Goal: Task Accomplishment & Management: Manage account settings

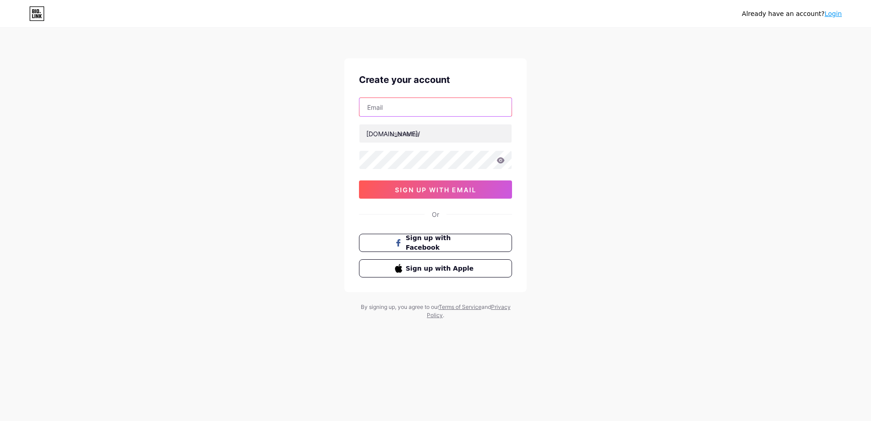
click at [399, 113] on input "text" at bounding box center [436, 107] width 152 height 18
click at [389, 110] on input "text" at bounding box center [436, 107] width 152 height 18
paste input "[DEMOGRAPHIC_DATA][EMAIL_ADDRESS][DOMAIN_NAME]"
type input "[DEMOGRAPHIC_DATA][EMAIL_ADDRESS][DOMAIN_NAME]"
click at [390, 136] on input "text" at bounding box center [436, 133] width 152 height 18
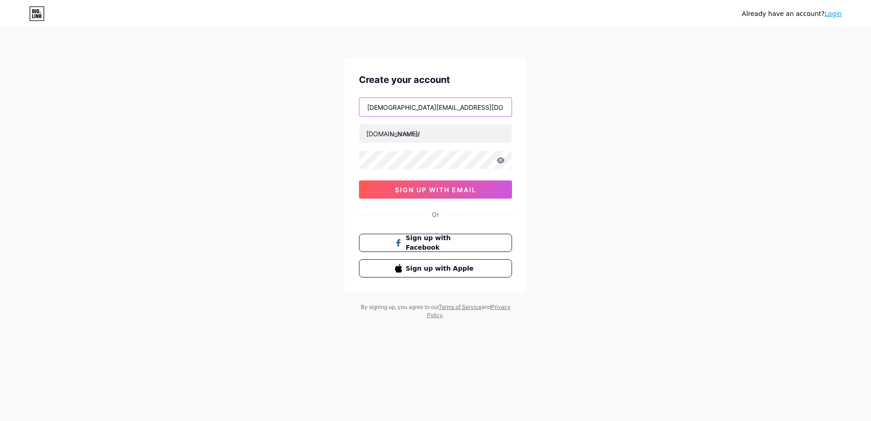
drag, startPoint x: 368, startPoint y: 108, endPoint x: 423, endPoint y: 107, distance: 55.2
click at [423, 107] on input "[DEMOGRAPHIC_DATA][EMAIL_ADDRESS][DOMAIN_NAME]" at bounding box center [436, 107] width 152 height 18
click at [402, 138] on input "text" at bounding box center [436, 133] width 152 height 18
paste input "[DEMOGRAPHIC_DATA][DEMOGRAPHIC_DATA]"
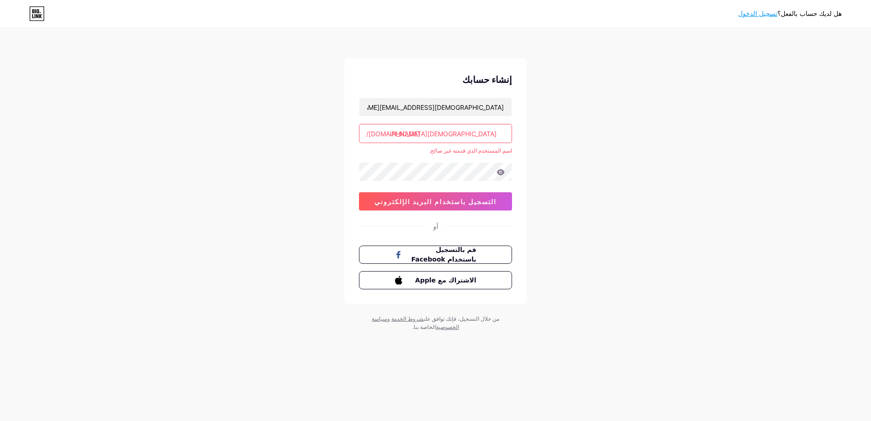
click at [480, 135] on input "[DEMOGRAPHIC_DATA]sheikh.[DEMOGRAPHIC_DATA]" at bounding box center [436, 133] width 152 height 18
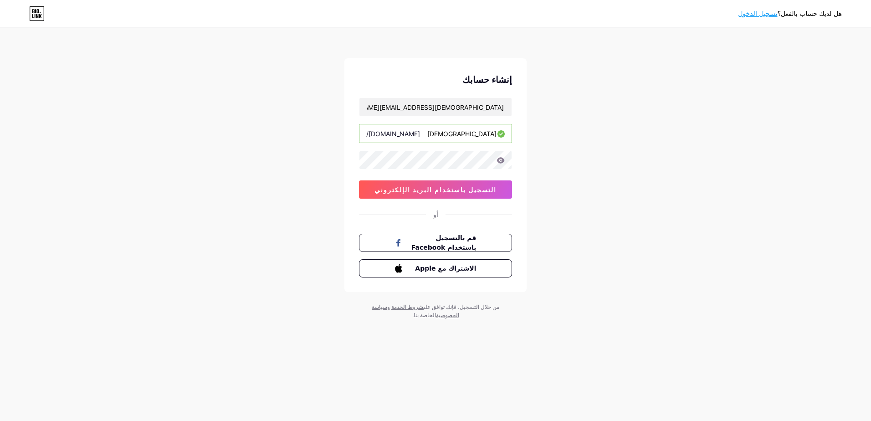
type input "[DEMOGRAPHIC_DATA]"
click at [421, 186] on span "التسجيل باستخدام البريد الإلكتروني" at bounding box center [436, 190] width 122 height 8
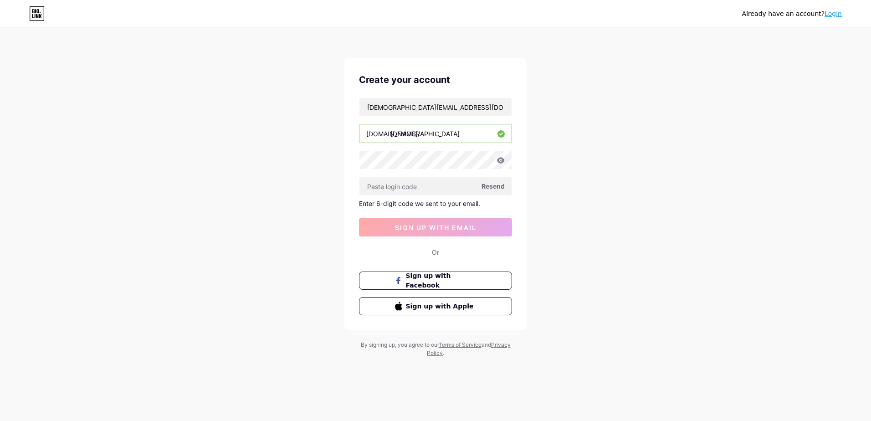
click at [487, 185] on span "Resend" at bounding box center [493, 186] width 23 height 10
click at [430, 110] on input "[DEMOGRAPHIC_DATA][EMAIL_ADDRESS][DOMAIN_NAME]" at bounding box center [436, 107] width 152 height 18
click at [429, 185] on input "text" at bounding box center [436, 186] width 152 height 18
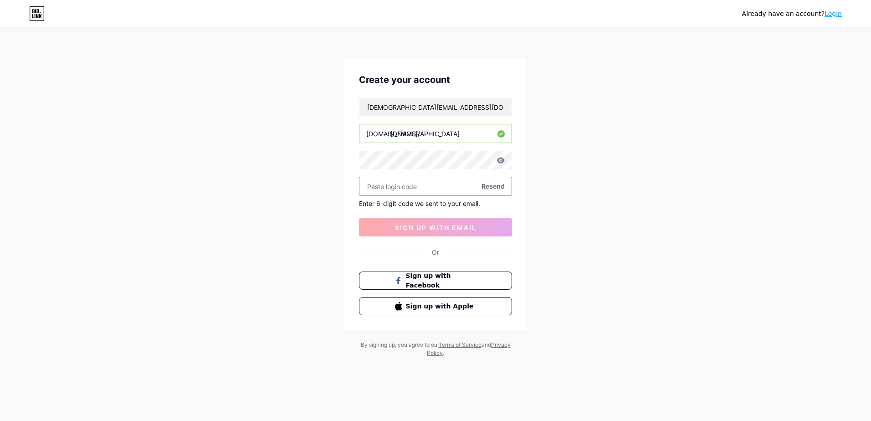
paste input "129096"
type input "129096"
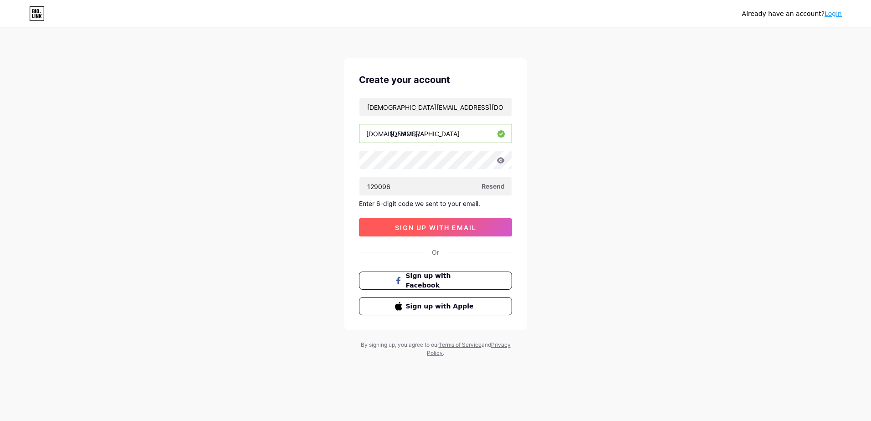
click at [449, 225] on span "sign up with email" at bounding box center [436, 228] width 82 height 8
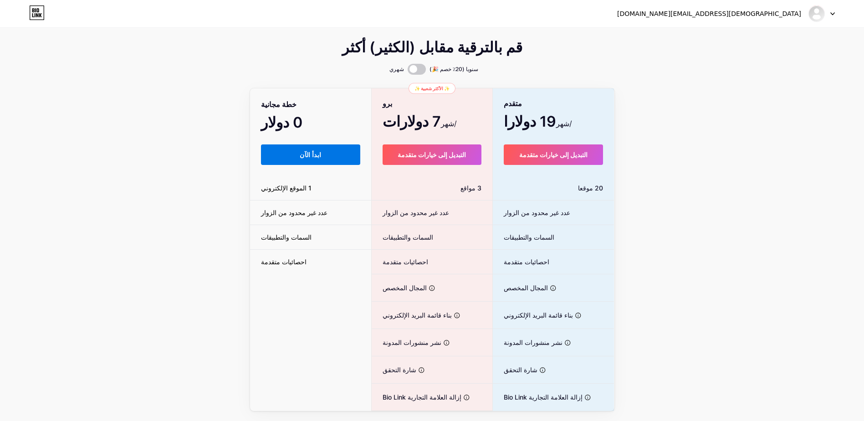
click at [303, 159] on span "ابدأ الآن" at bounding box center [310, 155] width 21 height 8
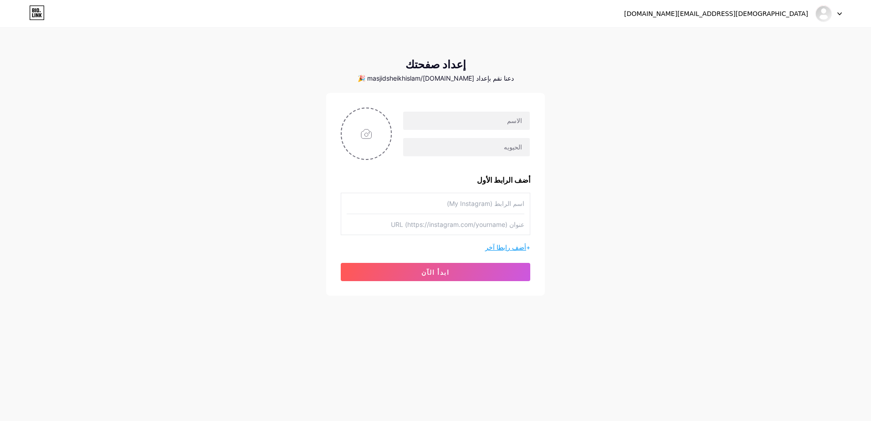
click at [504, 251] on span "أضف رابطا آخر" at bounding box center [505, 247] width 41 height 8
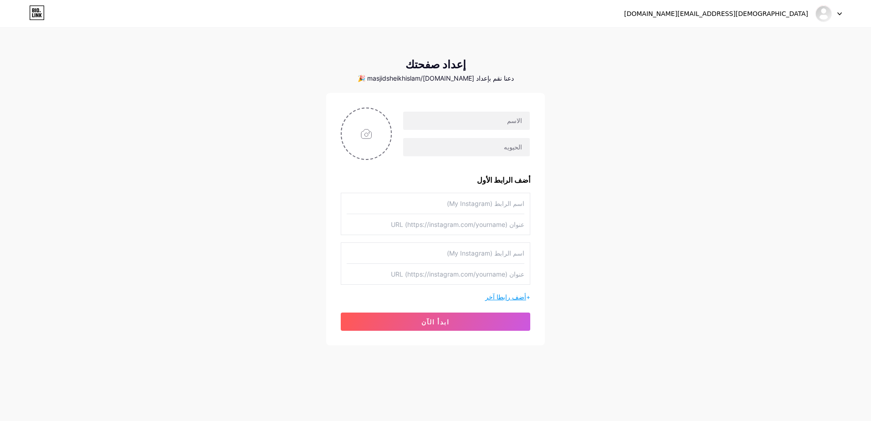
click at [510, 301] on span "أضف رابطا آخر" at bounding box center [505, 297] width 41 height 8
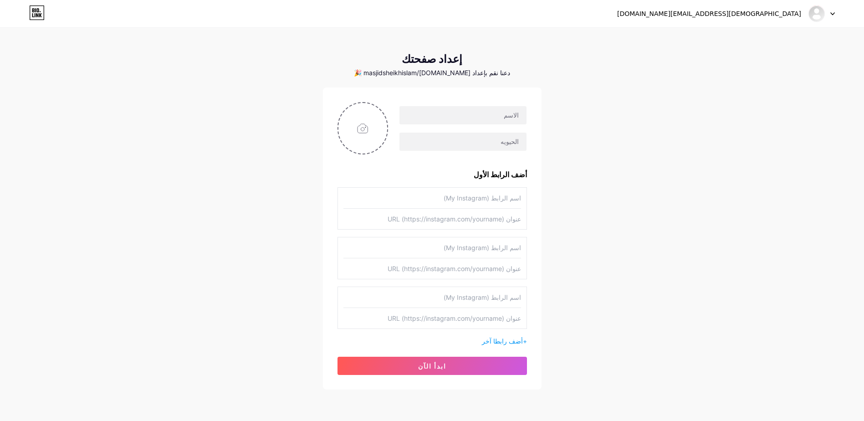
scroll to position [47, 0]
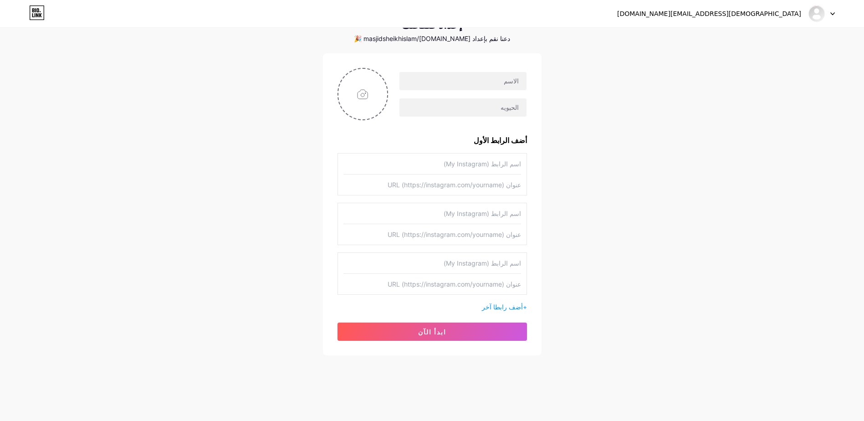
click at [487, 163] on input "text" at bounding box center [433, 164] width 178 height 21
click at [493, 180] on input "text" at bounding box center [433, 185] width 178 height 21
paste input "[URL][DOMAIN_NAME][DOMAIN_NAME]"
type input "[URL][DOMAIN_NAME][DOMAIN_NAME]"
click at [497, 164] on input "text" at bounding box center [433, 164] width 178 height 21
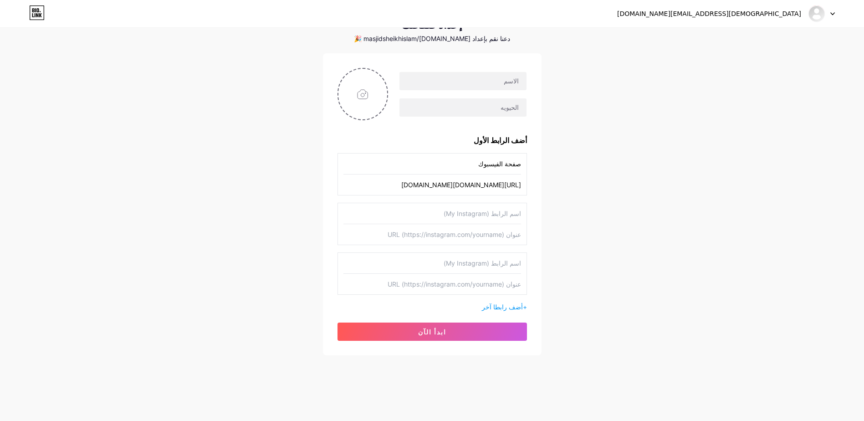
type input "صفحة الفيسبوك"
click at [512, 217] on input "text" at bounding box center [433, 213] width 178 height 21
type input "قناة التلجرام"
click at [474, 234] on input "text" at bounding box center [433, 234] width 178 height 21
paste input "[URL][DOMAIN_NAME]"
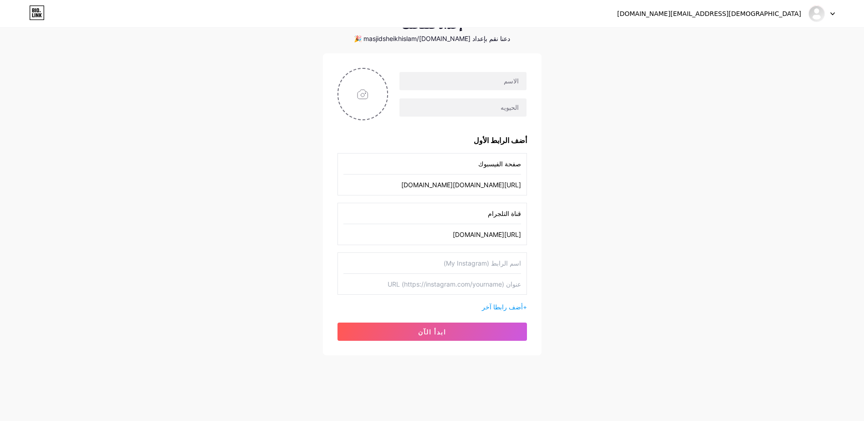
type input "[URL][DOMAIN_NAME]"
click at [486, 267] on input "text" at bounding box center [433, 263] width 178 height 21
type input "قناة الواتساب"
click at [512, 287] on input "text" at bounding box center [433, 284] width 178 height 21
click at [500, 286] on input "text" at bounding box center [433, 284] width 178 height 21
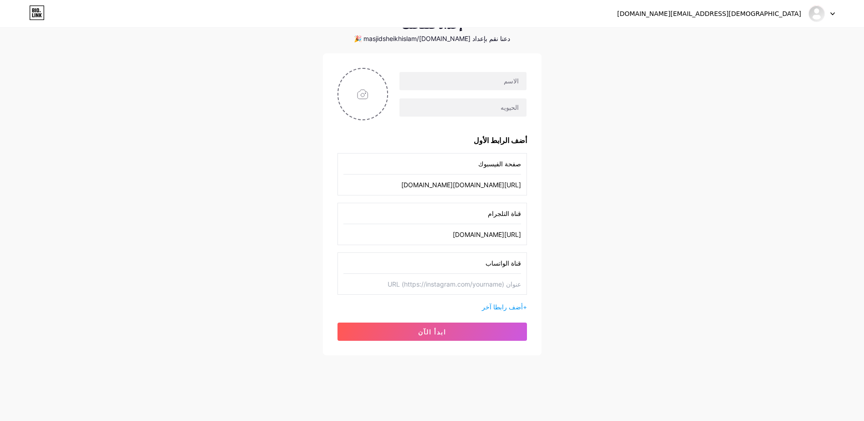
paste input "[URL][DOMAIN_NAME]"
type input "[URL][DOMAIN_NAME]"
click at [351, 93] on input "file" at bounding box center [363, 94] width 49 height 51
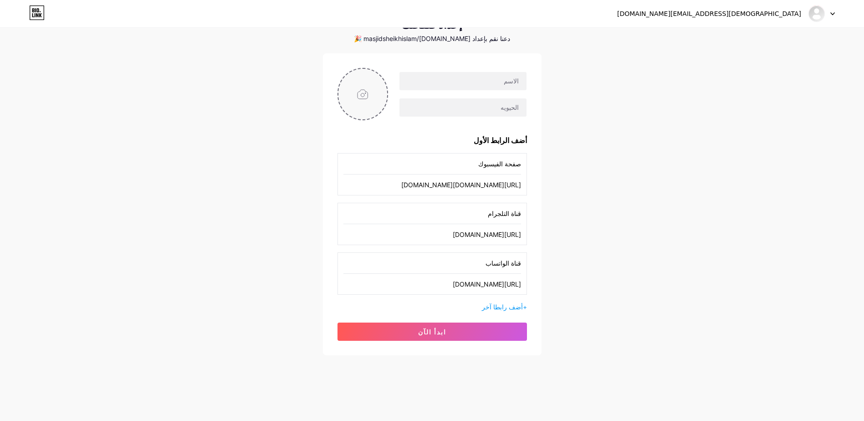
type input "C:\fakepath\462230915_939462781549187_4755574024682212836_n.jpg"
click at [470, 79] on input "text" at bounding box center [463, 81] width 127 height 18
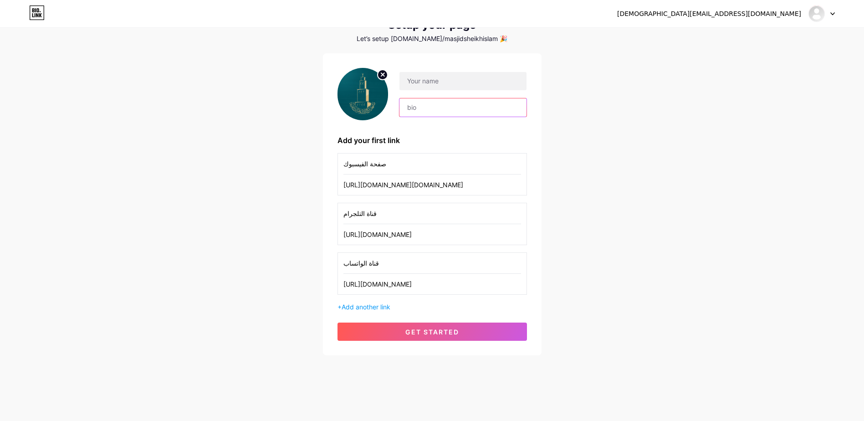
click at [410, 104] on input "text" at bounding box center [463, 107] width 127 height 18
click at [418, 78] on input "text" at bounding box center [463, 81] width 127 height 18
type input "[DEMOGRAPHIC_DATA] [DEMOGRAPHIC_DATA] - [GEOGRAPHIC_DATA] - [GEOGRAPHIC_DATA]"
click at [424, 109] on input "text" at bounding box center [463, 107] width 127 height 18
paste input "جميع الحسابات والروابط الرسمية لمسجد [DEMOGRAPHIC_DATA] - [GEOGRAPHIC_DATA]، [G…"
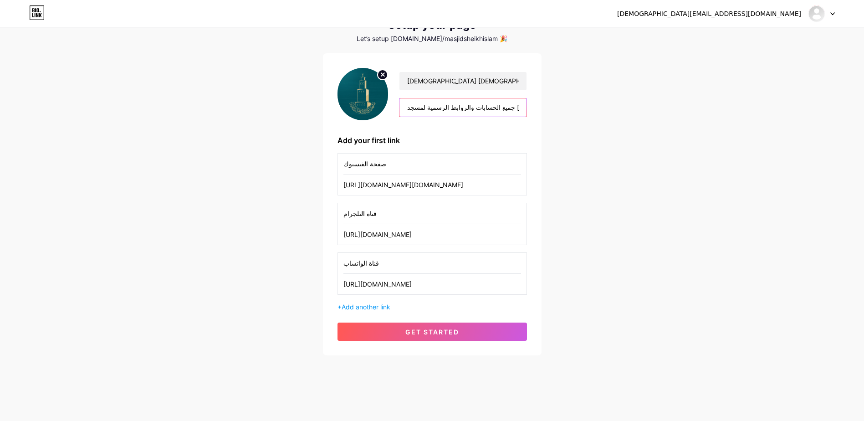
scroll to position [0, 56]
type input "جميع الحسابات والروابط الرسمية لمسجد [DEMOGRAPHIC_DATA] - [GEOGRAPHIC_DATA]، [G…"
click at [452, 104] on input "جميع الحسابات والروابط الرسمية لمسجد [DEMOGRAPHIC_DATA] - [GEOGRAPHIC_DATA]، [G…" at bounding box center [463, 107] width 127 height 18
click at [376, 310] on span "Add another link" at bounding box center [366, 307] width 49 height 8
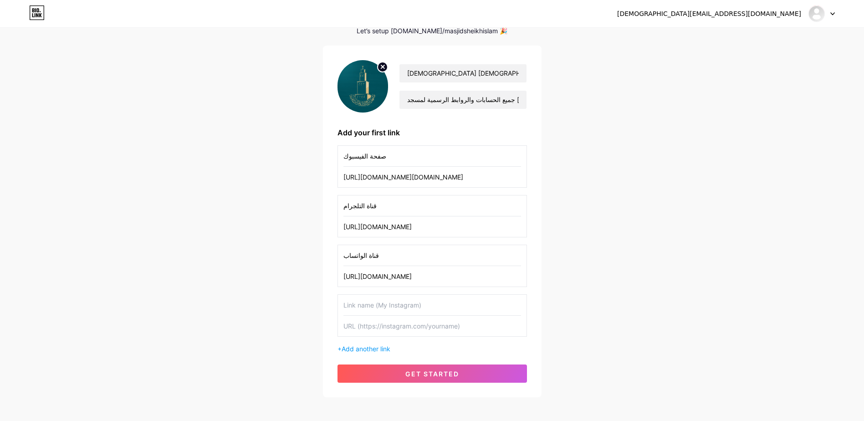
click at [394, 334] on input "text" at bounding box center [433, 326] width 178 height 21
paste input "[URL][DOMAIN_NAME]"
type input "[URL][DOMAIN_NAME]"
click at [390, 315] on input "text" at bounding box center [433, 305] width 178 height 21
type input "r"
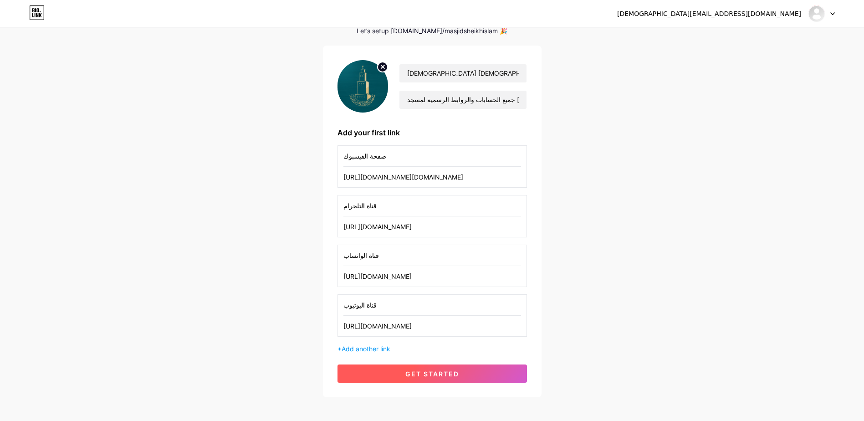
type input "قناة اليوتيوب"
click at [444, 378] on span "get started" at bounding box center [433, 374] width 54 height 8
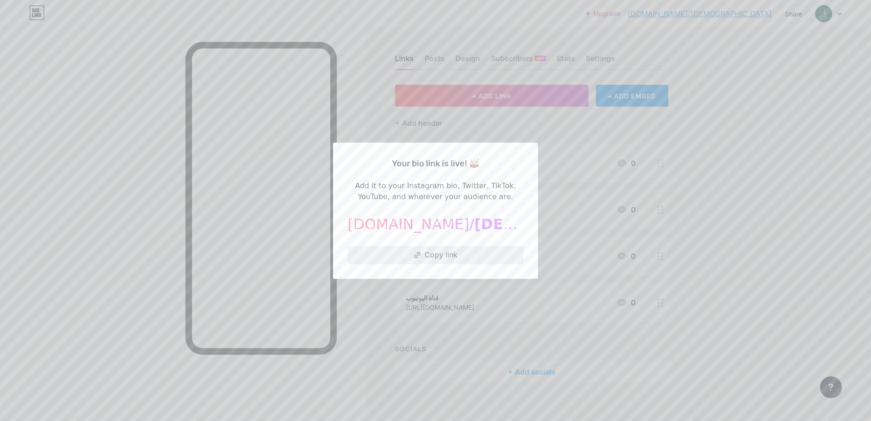
click at [439, 264] on button "Copy link" at bounding box center [436, 255] width 176 height 18
click at [439, 264] on button "Copied!" at bounding box center [436, 255] width 176 height 18
click at [748, 269] on div at bounding box center [435, 210] width 871 height 421
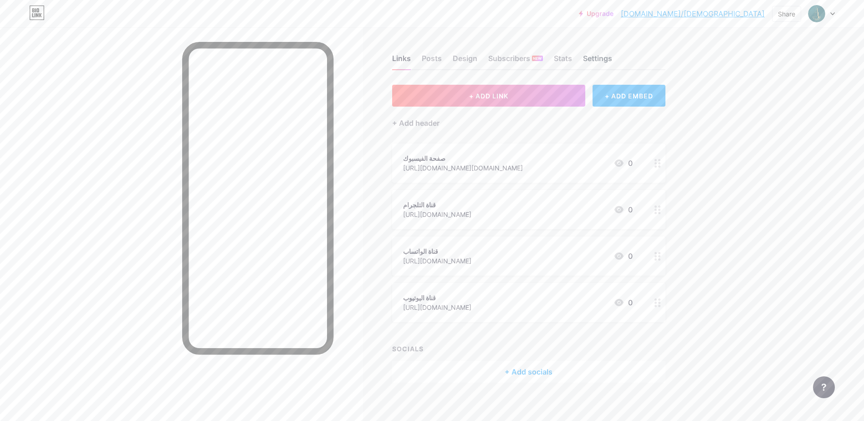
click at [604, 56] on div "Settings" at bounding box center [597, 61] width 29 height 16
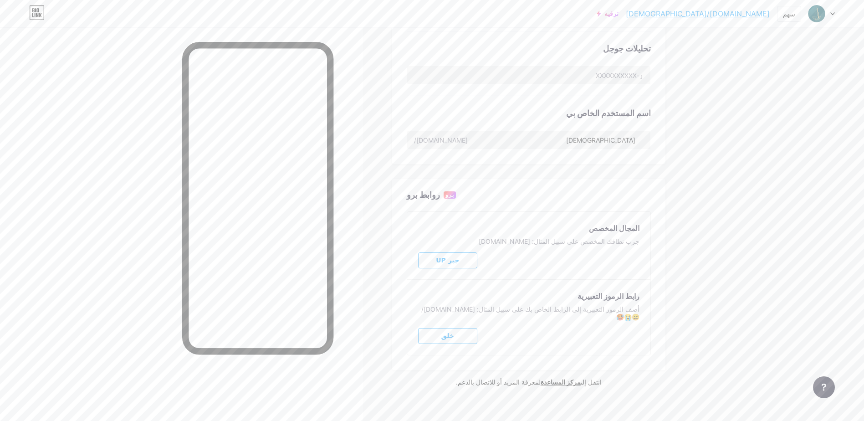
scroll to position [301, 0]
click at [464, 254] on button "جبر UP" at bounding box center [447, 259] width 59 height 16
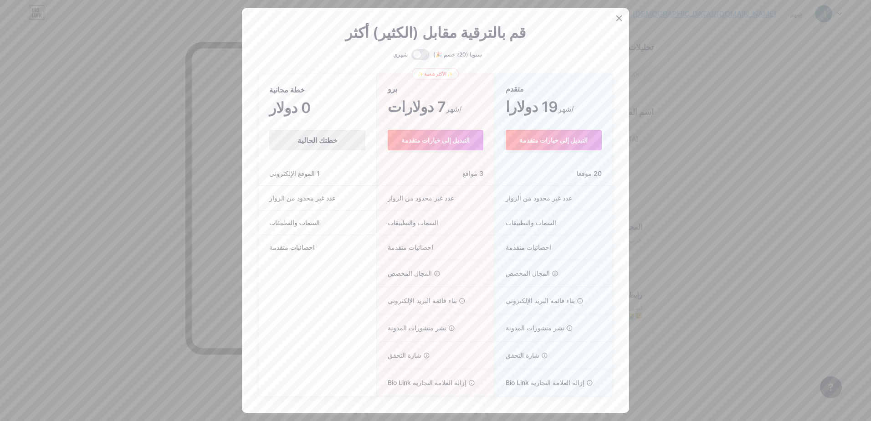
click at [685, 212] on div at bounding box center [435, 210] width 871 height 421
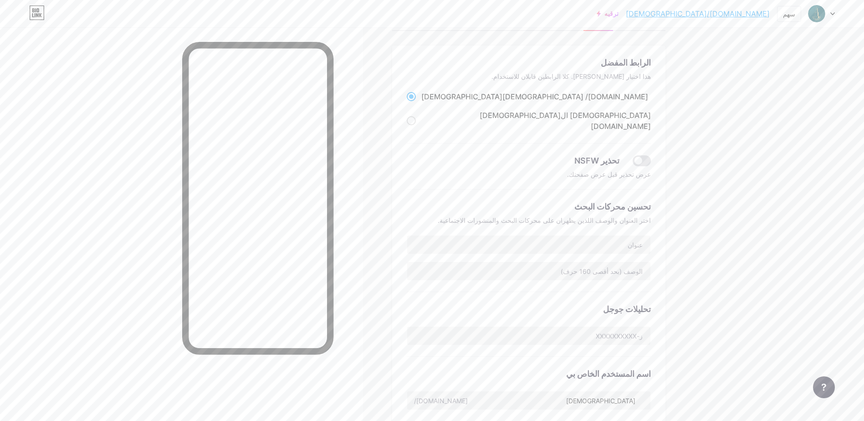
scroll to position [0, 0]
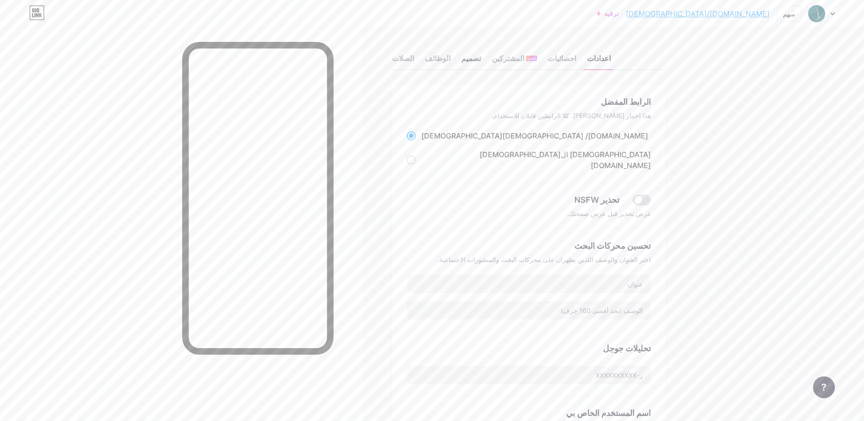
click at [463, 62] on div "تصميم" at bounding box center [472, 61] width 20 height 16
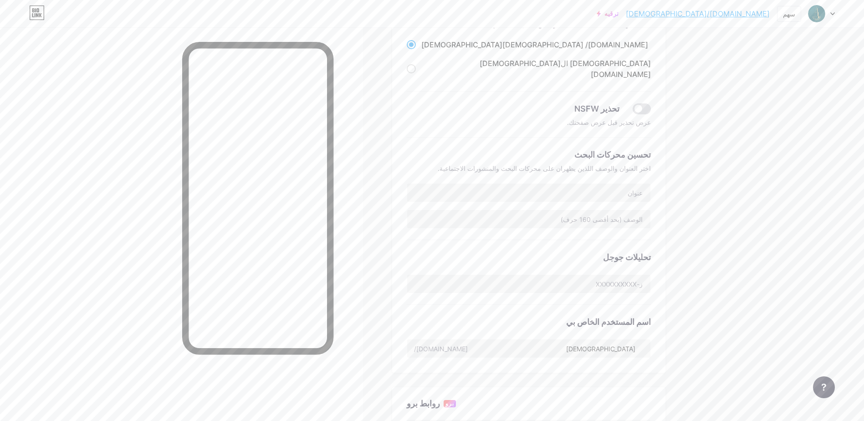
scroll to position [179, 0]
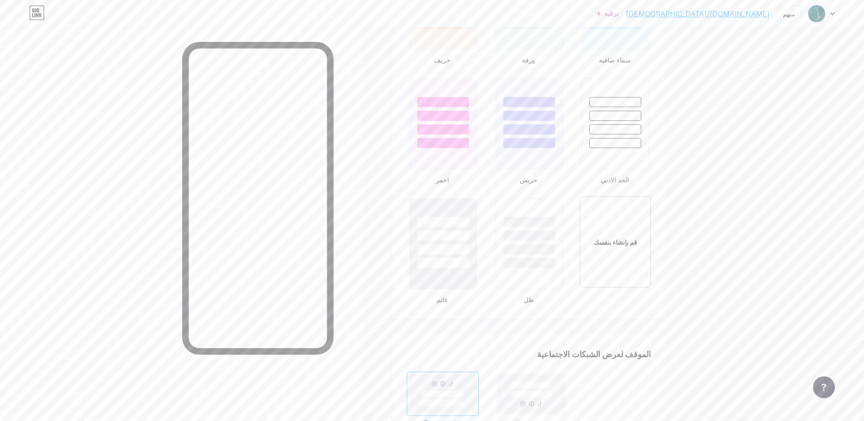
scroll to position [957, 0]
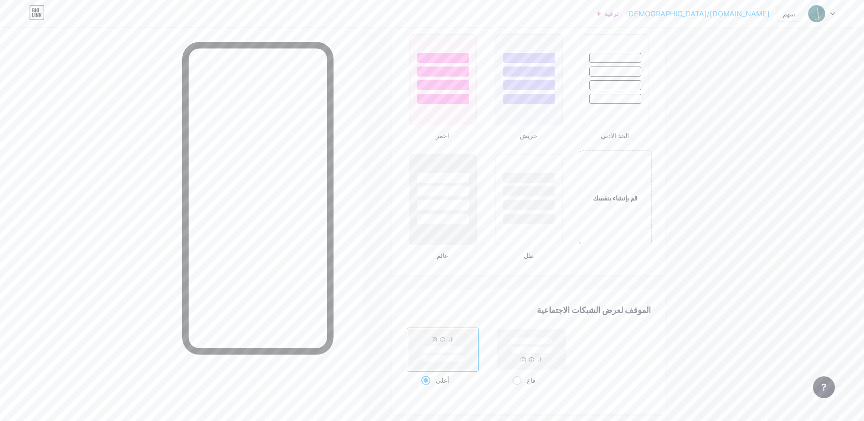
click at [641, 202] on div "قم بإنشاء بنفسك" at bounding box center [616, 198] width 60 height 10
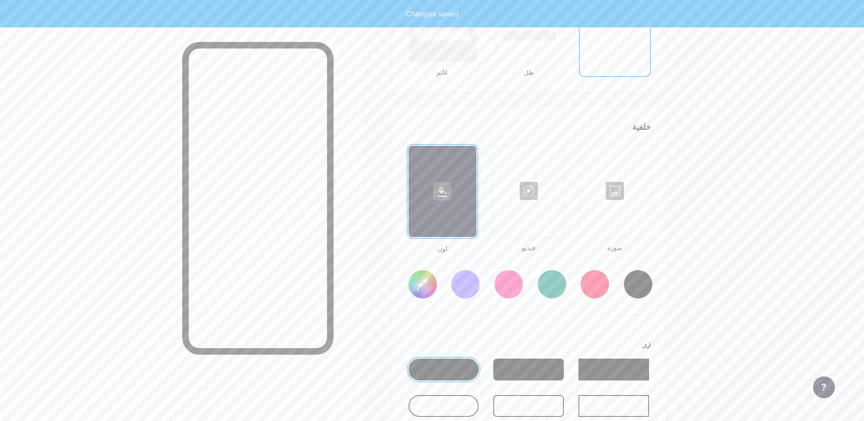
scroll to position [1210, 0]
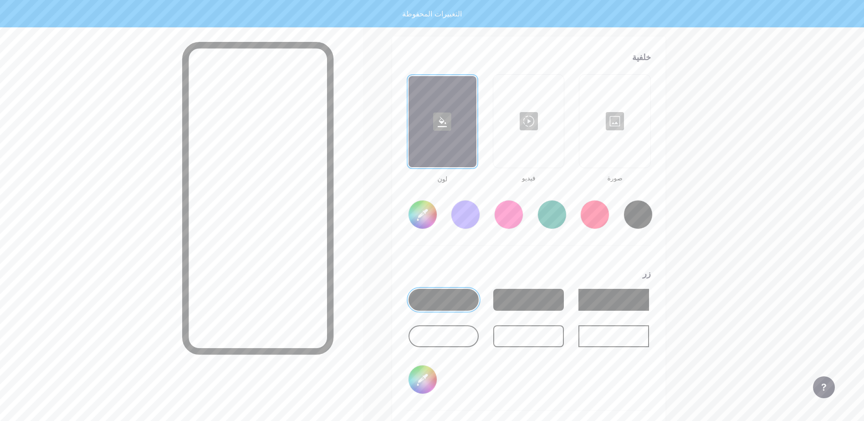
type input "#ffffff"
type input "#000000"
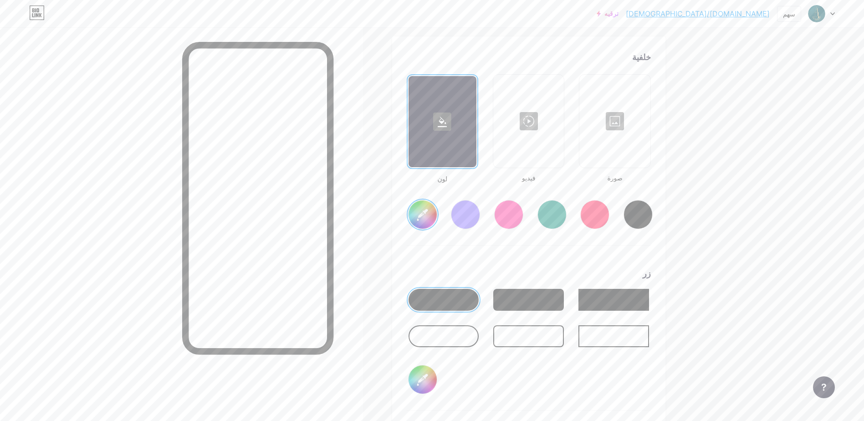
click at [418, 215] on input "#ffffff" at bounding box center [423, 214] width 28 height 28
click at [430, 379] on input "#000000" at bounding box center [423, 379] width 28 height 28
type input "#00515b"
type input "#debb86"
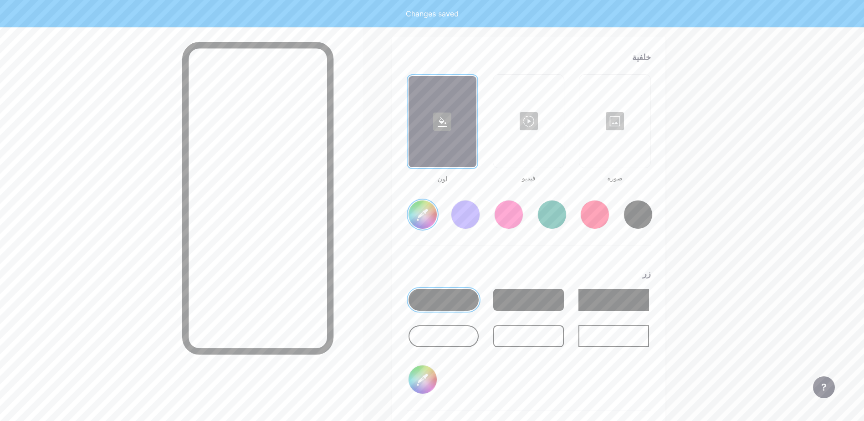
type input "#00515b"
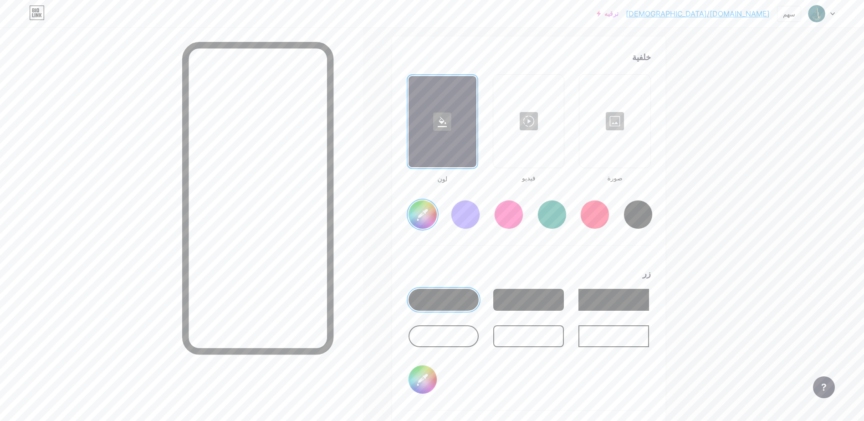
type input "#debb86"
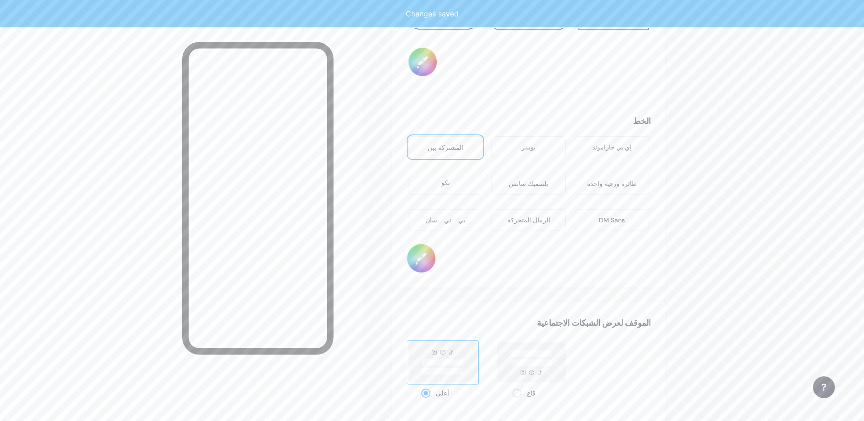
scroll to position [1529, 0]
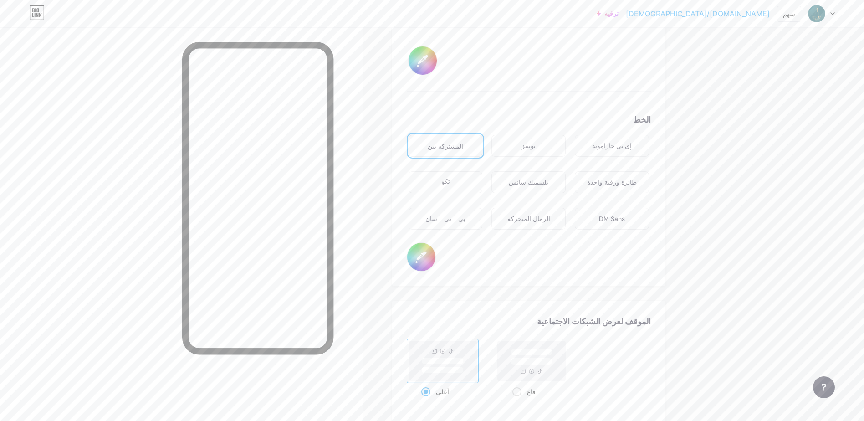
click at [616, 181] on div "طائرة ورقية واحدة" at bounding box center [612, 183] width 50 height 10
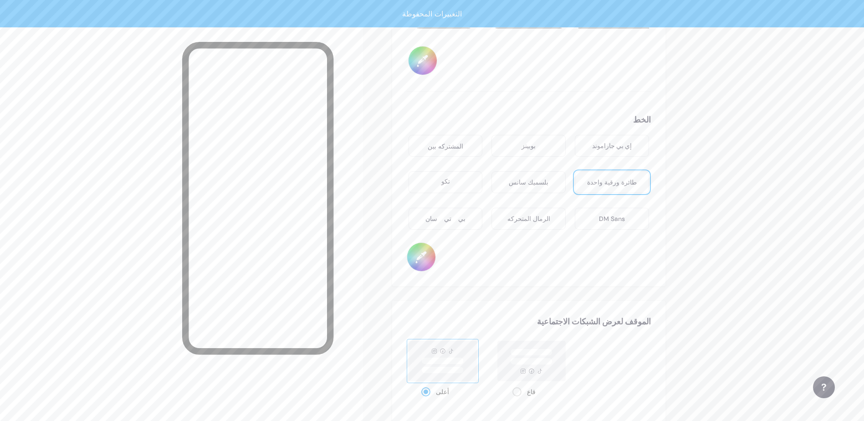
type input "#00515b"
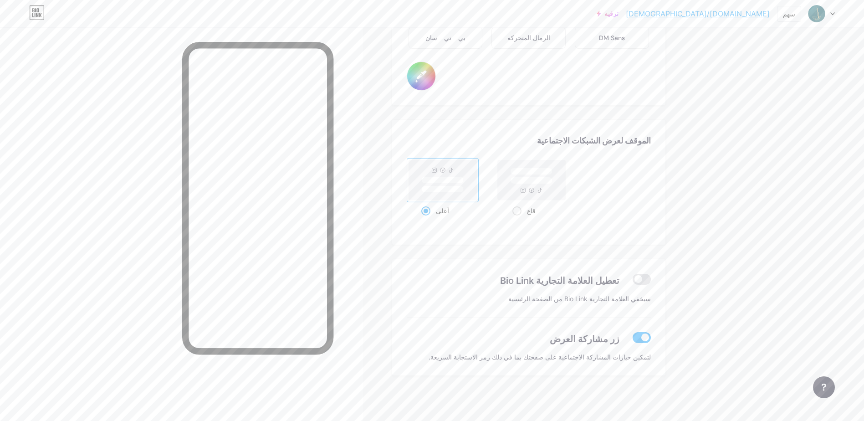
scroll to position [1710, 0]
click at [520, 213] on span at bounding box center [517, 210] width 9 height 9
click at [519, 219] on input "قاع" at bounding box center [516, 222] width 6 height 6
radio input "true"
type input "#00515b"
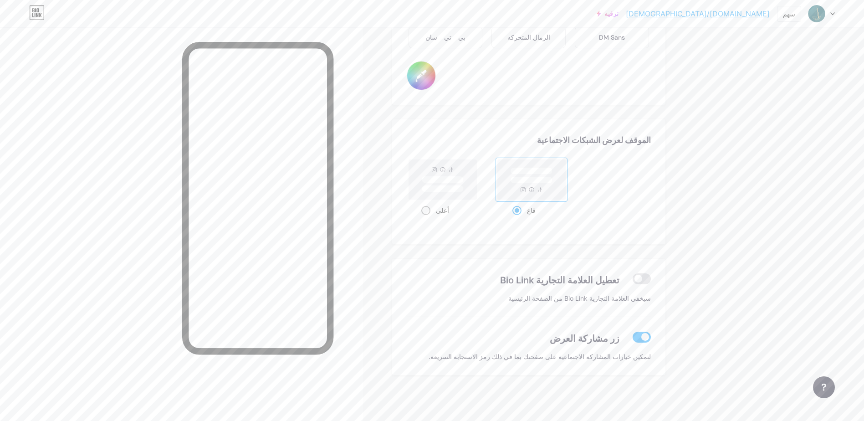
click at [429, 210] on span at bounding box center [425, 210] width 9 height 9
click at [427, 219] on input "أعلى" at bounding box center [424, 222] width 6 height 6
radio input "true"
type input "#00515b"
click at [642, 281] on span at bounding box center [642, 278] width 18 height 11
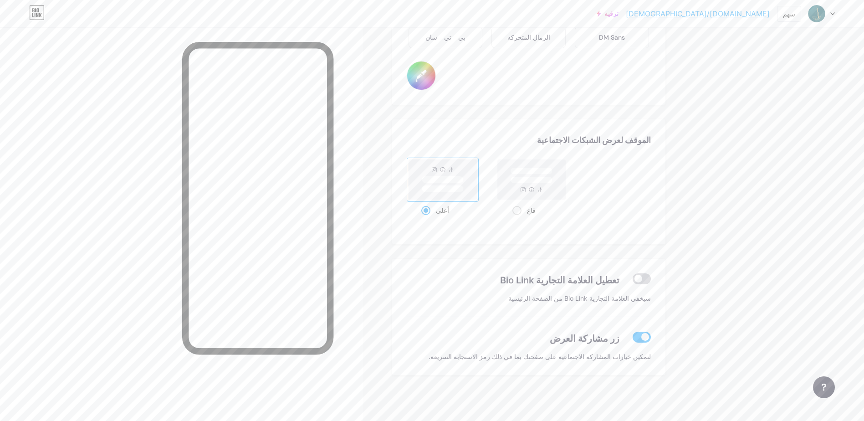
click at [633, 281] on input "checkbox" at bounding box center [633, 281] width 0 height 0
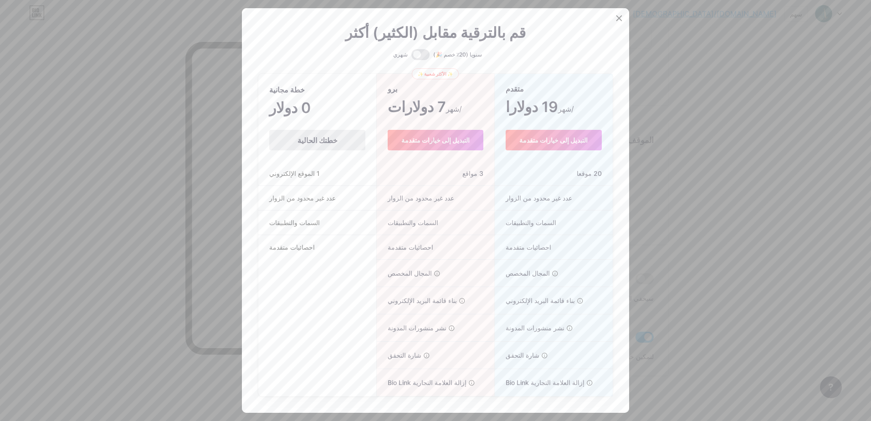
click at [748, 220] on div at bounding box center [435, 210] width 871 height 421
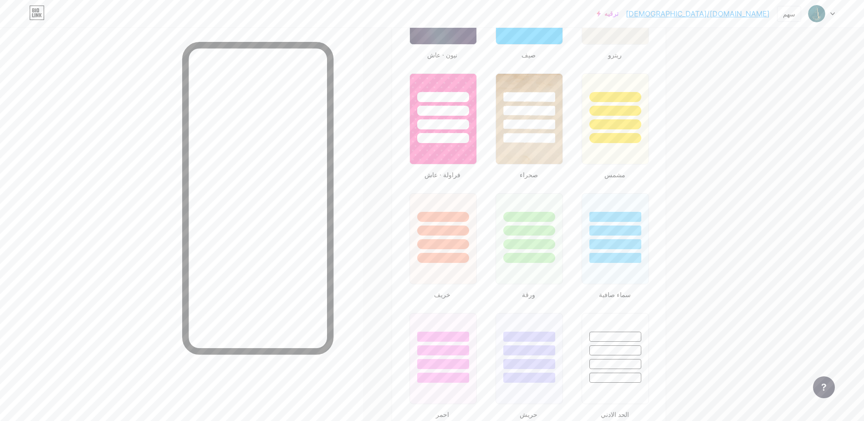
scroll to position [571, 0]
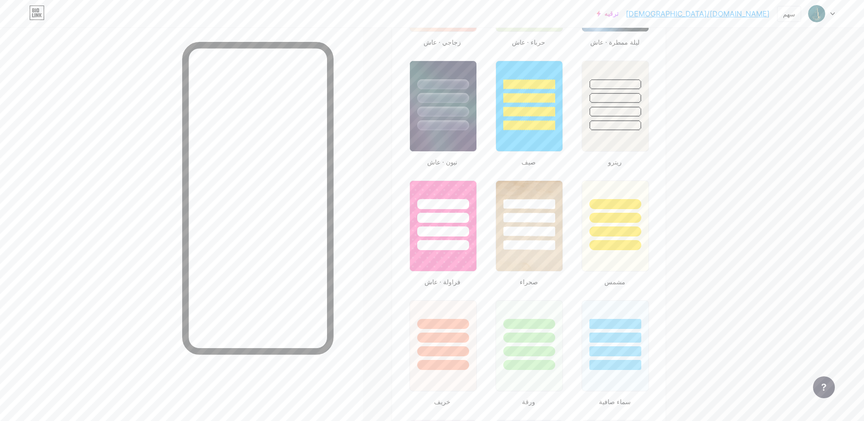
drag, startPoint x: 719, startPoint y: 216, endPoint x: 731, endPoint y: 135, distance: 82.5
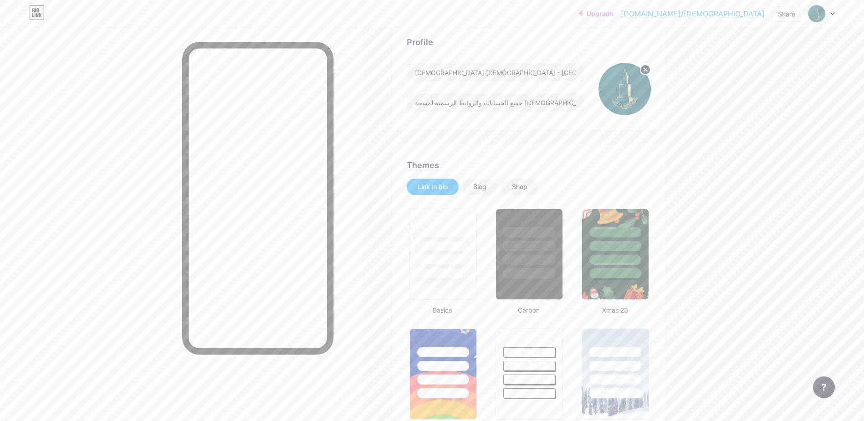
scroll to position [0, 0]
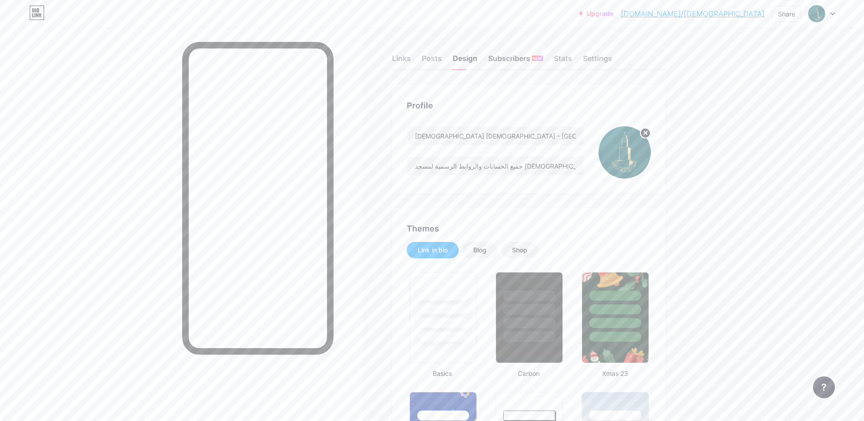
click at [501, 59] on font "Subscribers" at bounding box center [509, 58] width 42 height 11
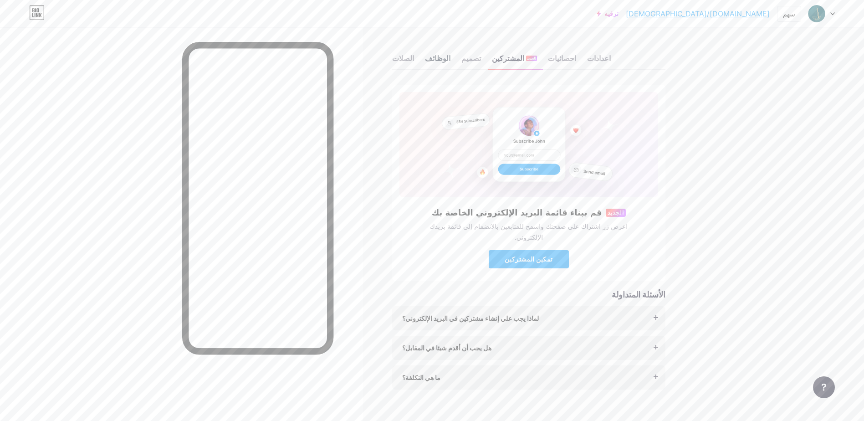
click at [430, 63] on div "الوظائف" at bounding box center [438, 61] width 26 height 16
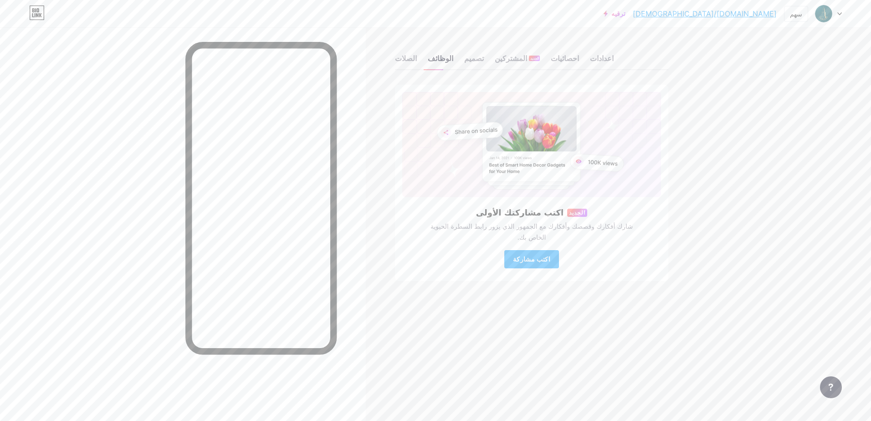
click at [390, 62] on div "الصلات الوظائف تصميم المشتركين الجديد احصائيات اعدادات اكتب مشاركتك الأولى الجد…" at bounding box center [353, 176] width 707 height 299
click at [398, 59] on div "الصلات" at bounding box center [406, 61] width 22 height 16
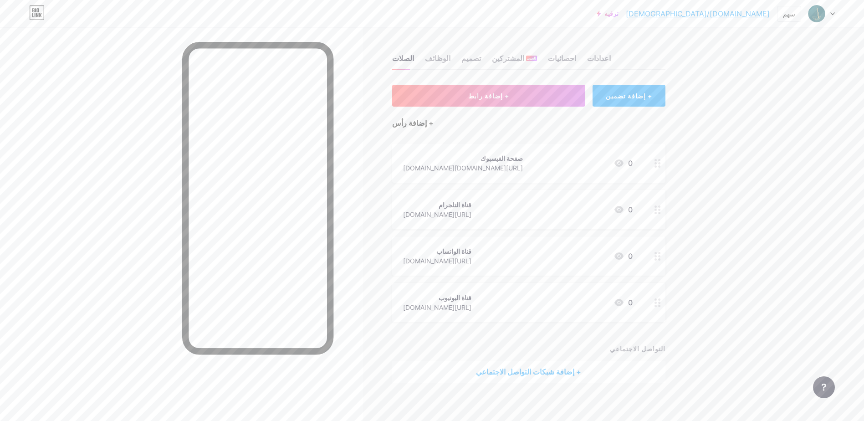
click at [426, 124] on div "+ إضافة رأس" at bounding box center [412, 123] width 41 height 11
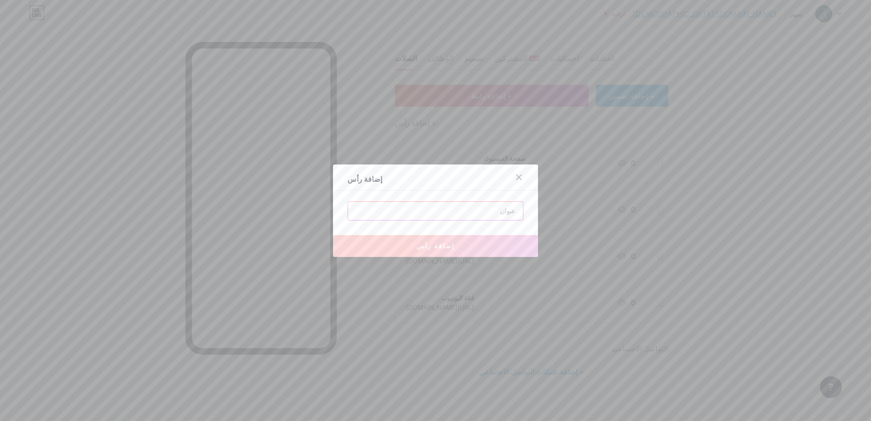
click at [437, 215] on input "text" at bounding box center [435, 211] width 175 height 18
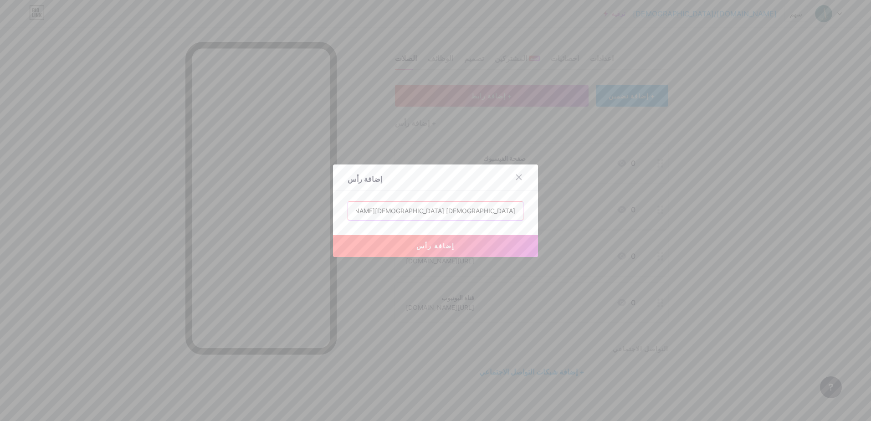
type input "[DEMOGRAPHIC_DATA] [DEMOGRAPHIC_DATA][PERSON_NAME] رحمه الله"
click at [468, 245] on button "إضافة رأس" at bounding box center [435, 246] width 205 height 22
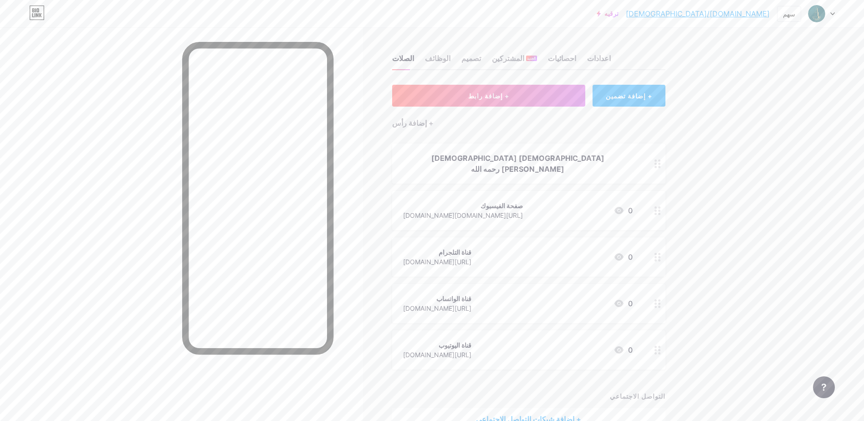
click at [647, 97] on div "+ إضافة تضمين" at bounding box center [629, 96] width 72 height 22
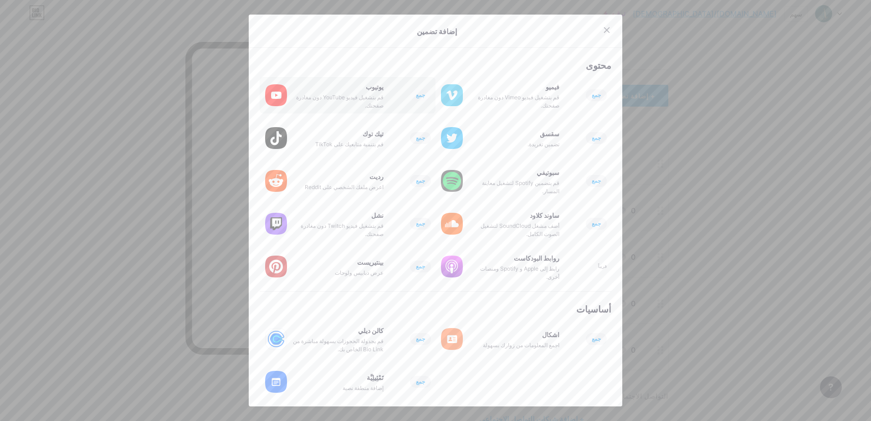
click at [388, 103] on div "يوتيوب قم بتشغيل فيديو YouTube دون مغادرة صفحتك. جمع" at bounding box center [364, 95] width 143 height 29
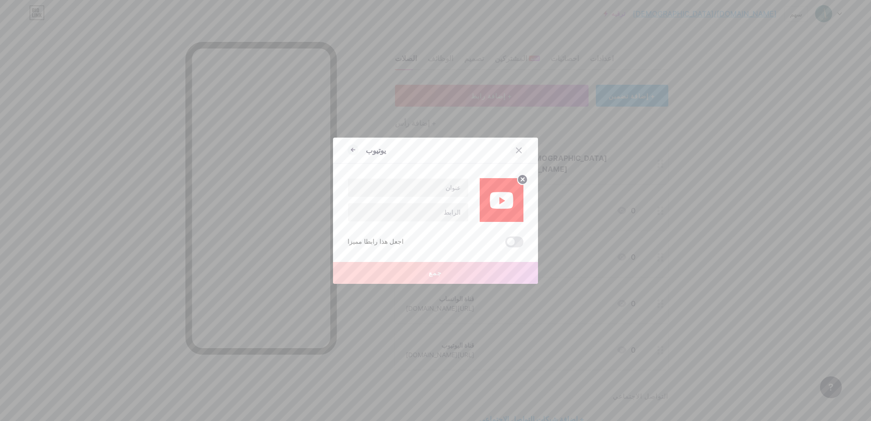
click at [517, 149] on icon at bounding box center [519, 150] width 5 height 5
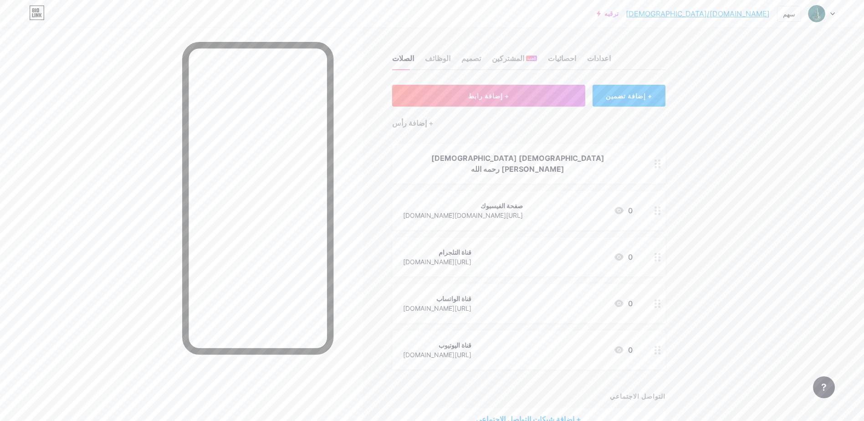
click at [494, 157] on div "[DEMOGRAPHIC_DATA] [DEMOGRAPHIC_DATA][PERSON_NAME] رحمه الله" at bounding box center [518, 164] width 230 height 22
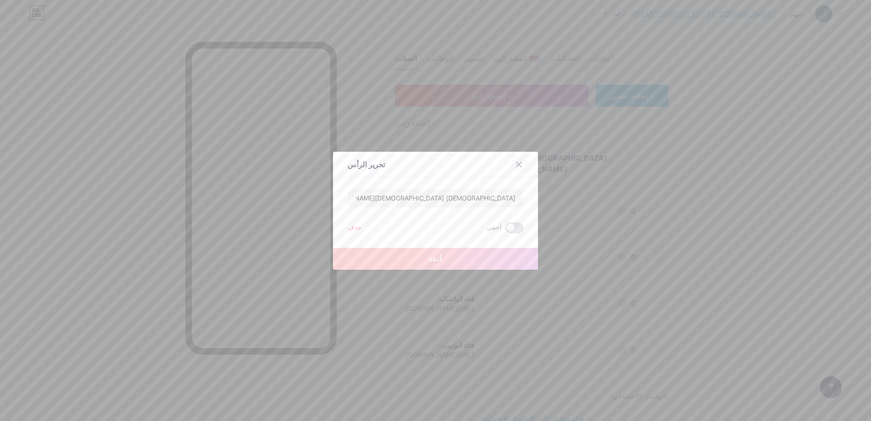
click at [514, 168] on div at bounding box center [519, 164] width 16 height 16
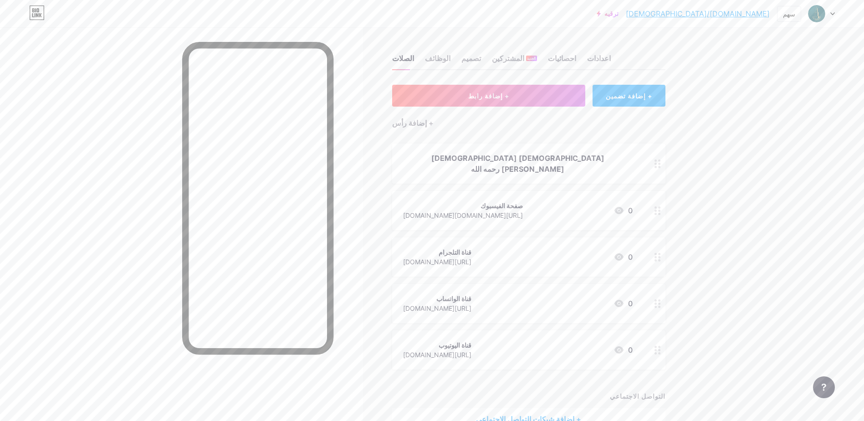
click at [510, 162] on div "[DEMOGRAPHIC_DATA] [DEMOGRAPHIC_DATA][PERSON_NAME] رحمه الله" at bounding box center [518, 164] width 230 height 22
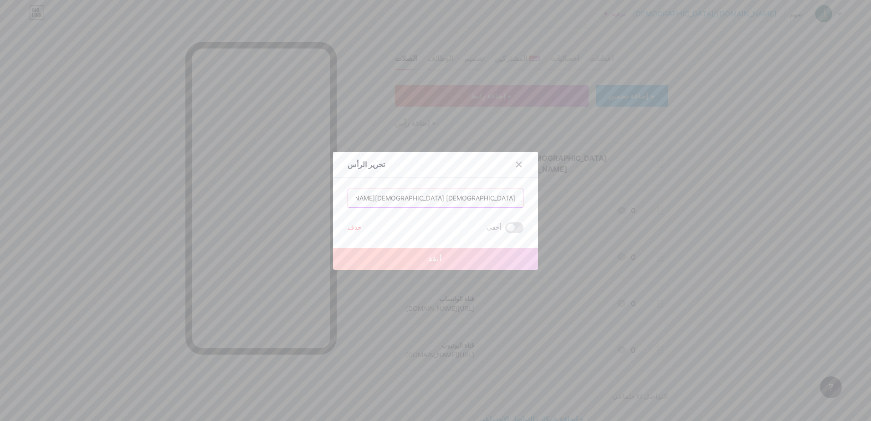
click at [473, 200] on input "[DEMOGRAPHIC_DATA] [DEMOGRAPHIC_DATA][PERSON_NAME] رحمه الله" at bounding box center [435, 198] width 175 height 18
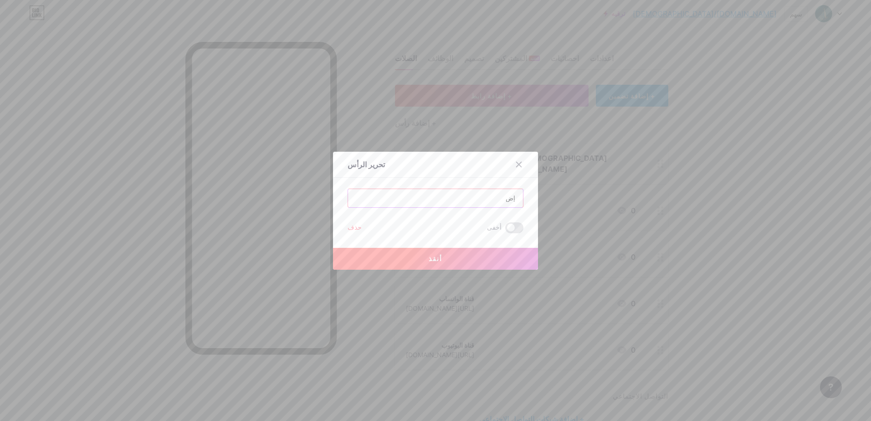
type input "إ"
type input "تابعونا عبر حساباتنا الرسمية"
click at [460, 257] on button "أنقذ" at bounding box center [435, 259] width 205 height 22
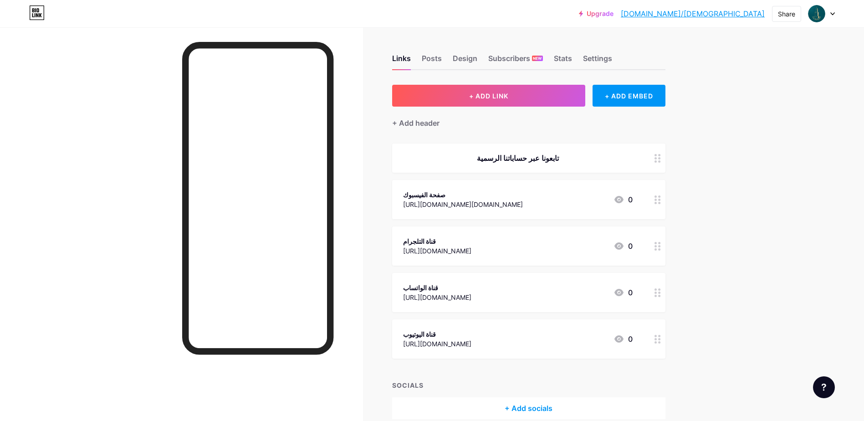
click at [621, 203] on icon at bounding box center [619, 199] width 11 height 11
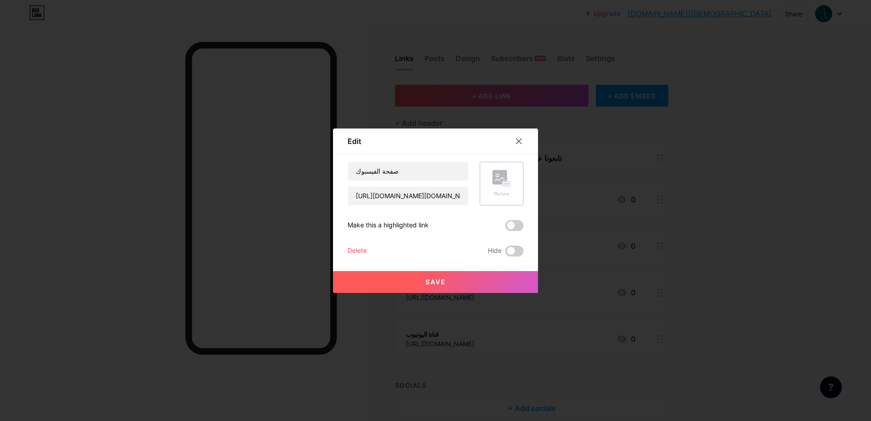
click at [508, 195] on div "Picture" at bounding box center [502, 184] width 44 height 44
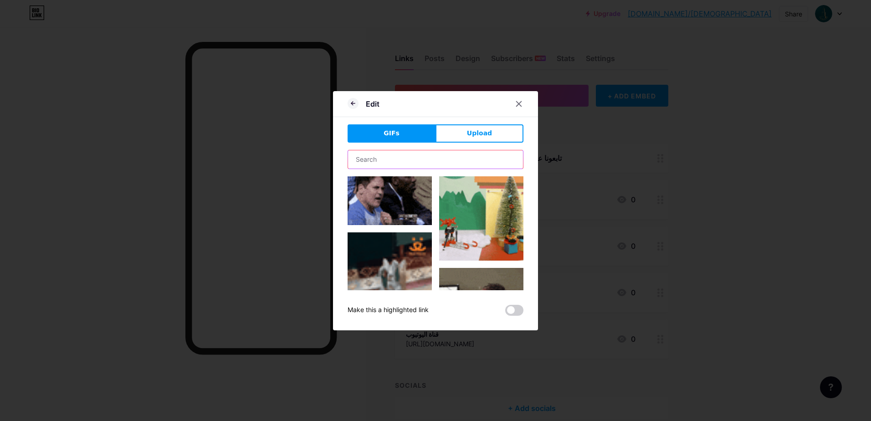
click at [449, 163] on input "text" at bounding box center [435, 159] width 175 height 18
click at [477, 136] on span "Upload" at bounding box center [479, 133] width 25 height 10
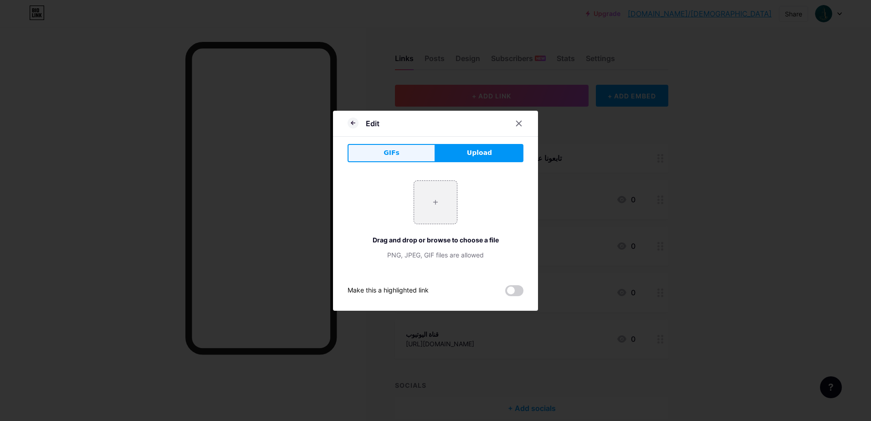
click at [404, 144] on button "GIFs" at bounding box center [392, 153] width 88 height 18
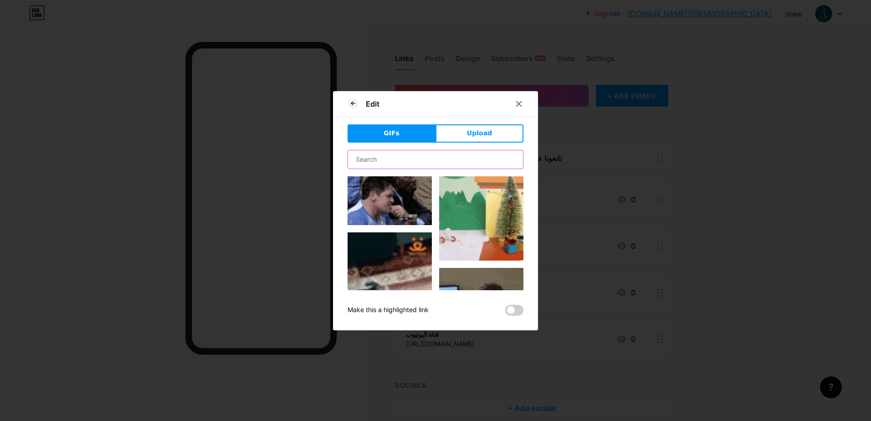
click at [387, 159] on input "text" at bounding box center [435, 159] width 175 height 18
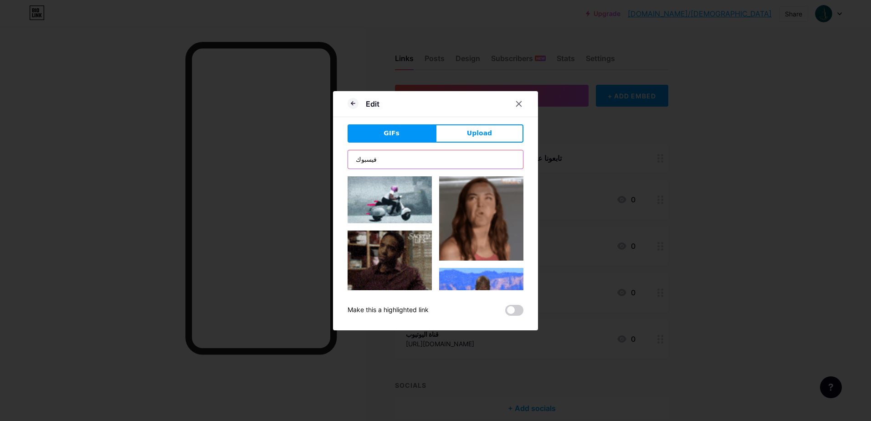
click at [388, 156] on input "فيسبوك" at bounding box center [435, 159] width 175 height 18
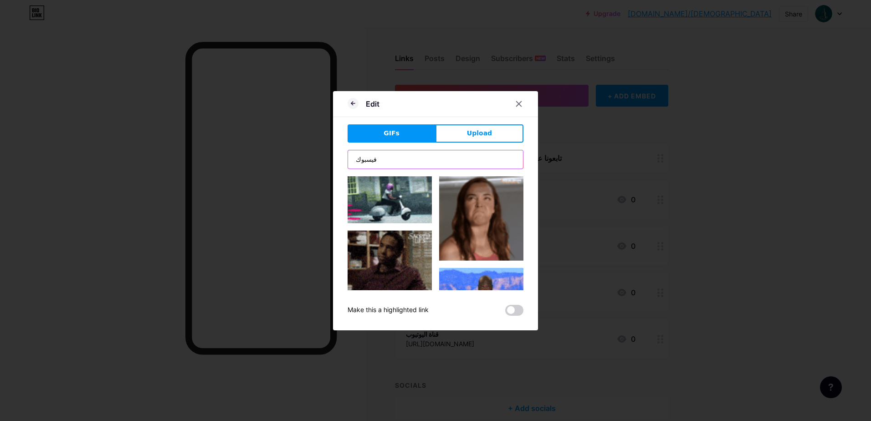
click at [388, 156] on input "فيسبوك" at bounding box center [435, 159] width 175 height 18
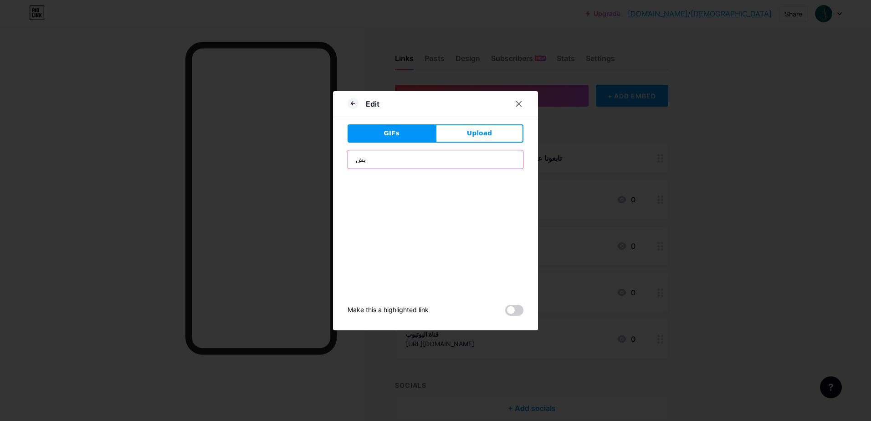
type input "ب"
click at [457, 139] on button "Upload" at bounding box center [480, 133] width 88 height 18
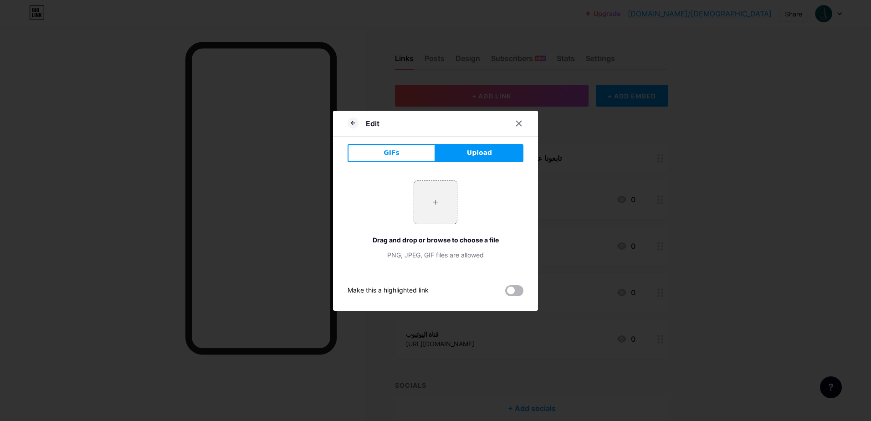
click at [512, 291] on span at bounding box center [514, 290] width 18 height 11
click at [505, 293] on input "checkbox" at bounding box center [505, 293] width 0 height 0
click at [512, 291] on span at bounding box center [514, 290] width 18 height 11
click at [505, 293] on input "checkbox" at bounding box center [505, 293] width 0 height 0
